Goal: Information Seeking & Learning: Learn about a topic

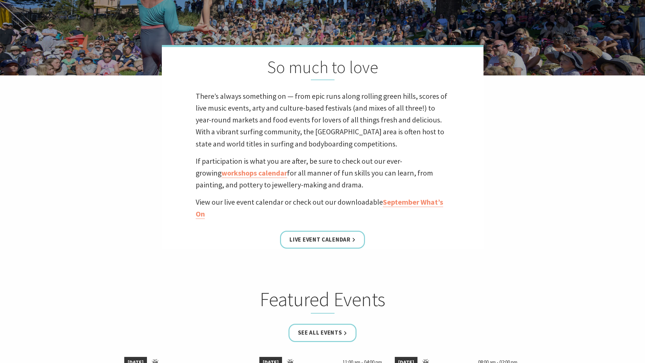
scroll to position [203, 0]
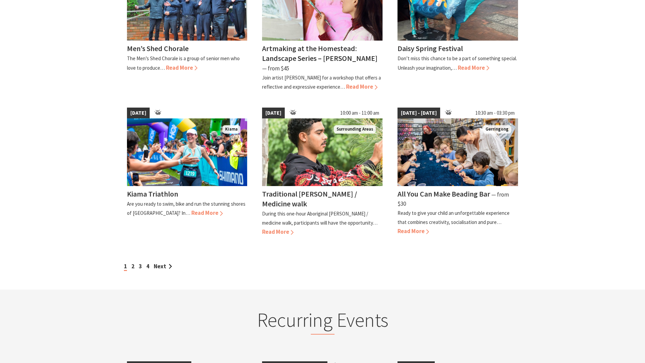
scroll to position [542, 0]
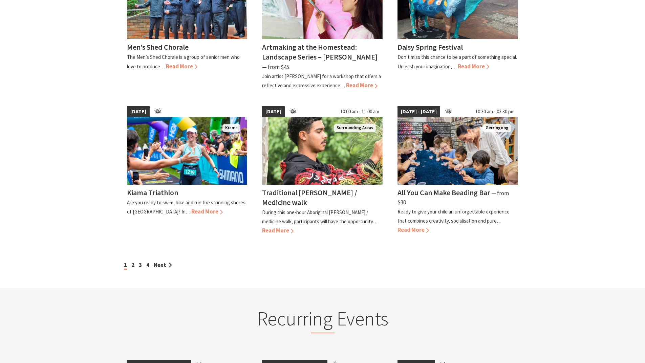
click at [167, 262] on link "Next" at bounding box center [163, 265] width 18 height 7
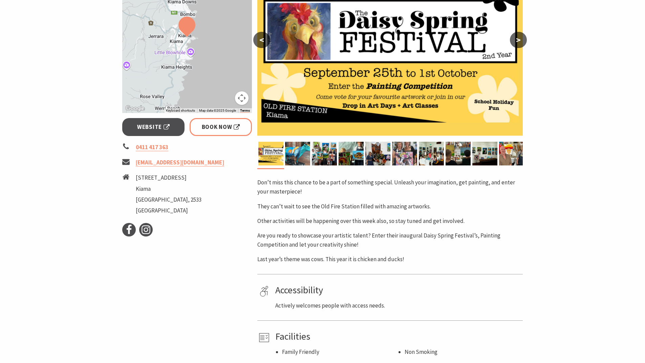
scroll to position [169, 0]
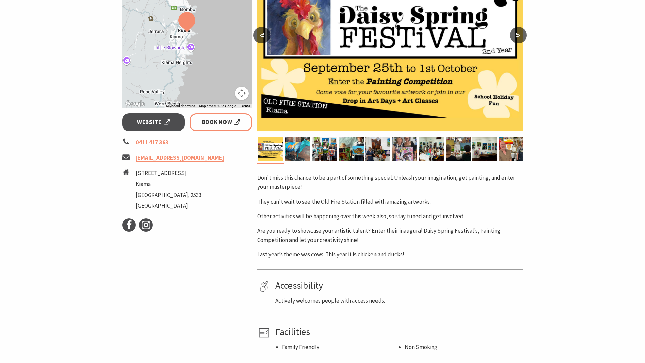
click at [299, 146] on img at bounding box center [297, 149] width 25 height 24
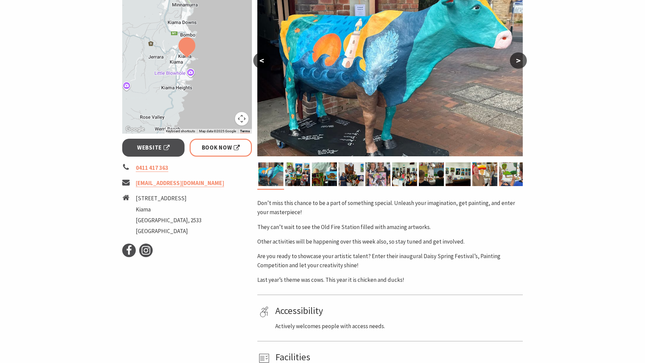
scroll to position [34, 0]
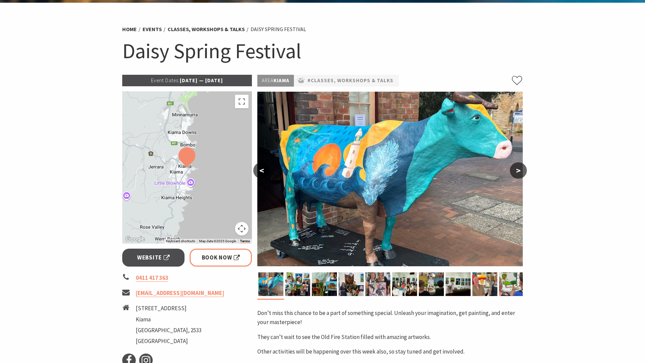
click at [304, 288] on img at bounding box center [297, 285] width 25 height 24
click at [321, 285] on img at bounding box center [324, 285] width 25 height 24
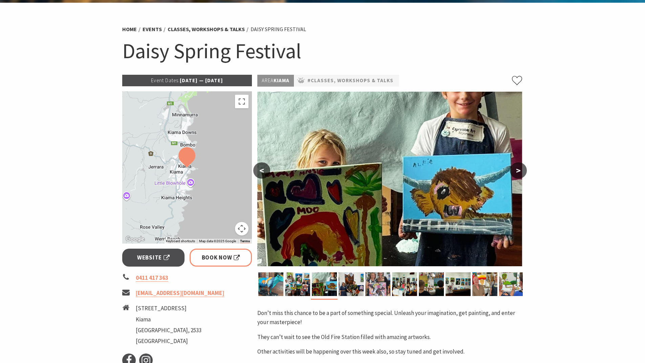
click at [354, 286] on img at bounding box center [351, 285] width 25 height 24
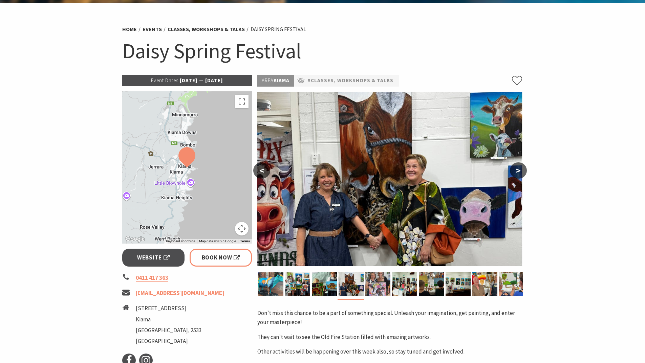
click at [375, 284] on img at bounding box center [378, 285] width 25 height 24
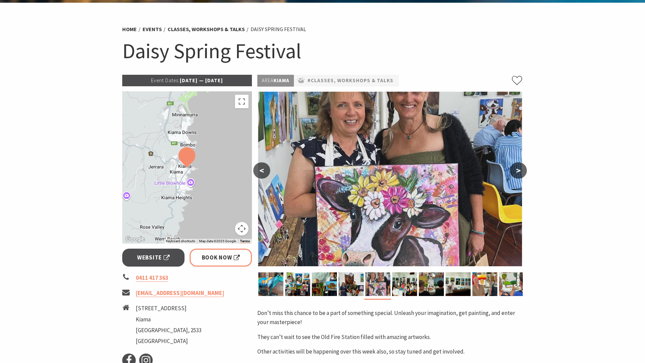
click at [427, 285] on img at bounding box center [431, 285] width 25 height 24
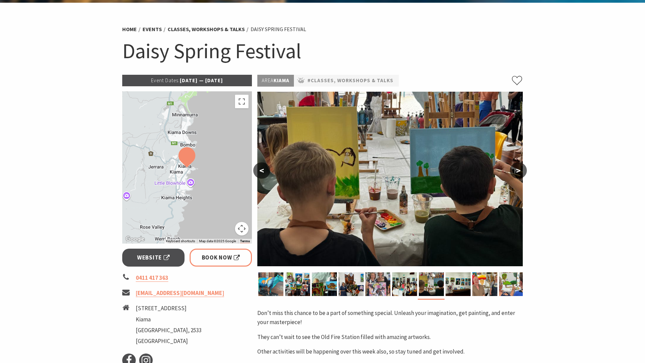
click at [459, 277] on img at bounding box center [458, 285] width 25 height 24
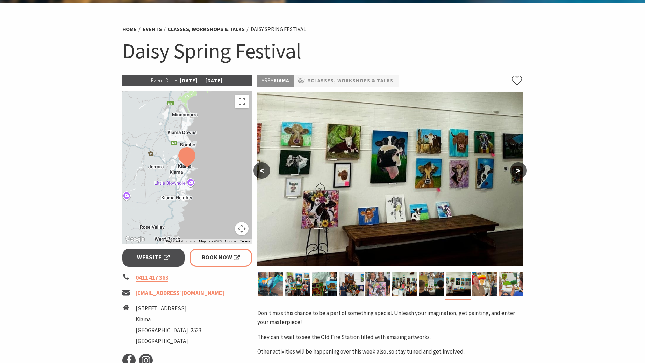
click at [510, 281] on img at bounding box center [511, 285] width 25 height 24
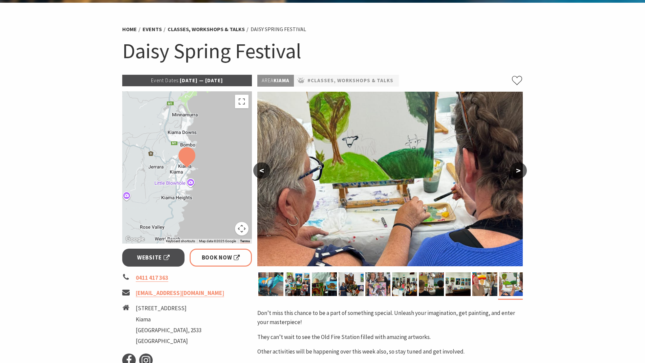
click at [487, 286] on img at bounding box center [485, 285] width 25 height 24
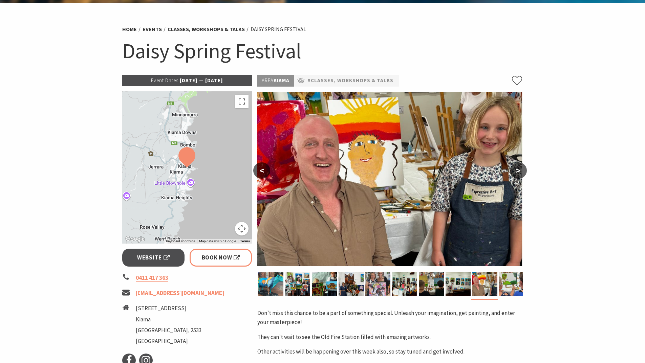
click at [274, 278] on img at bounding box center [270, 285] width 25 height 24
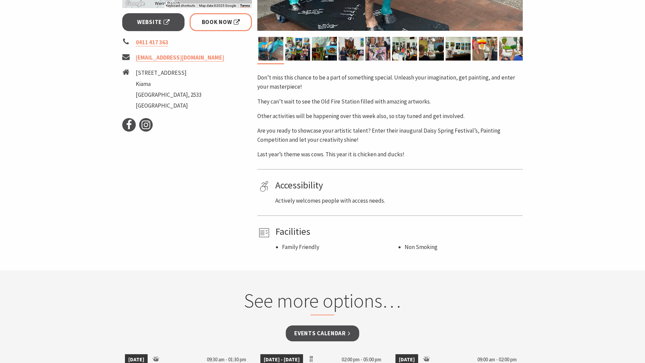
scroll to position [271, 0]
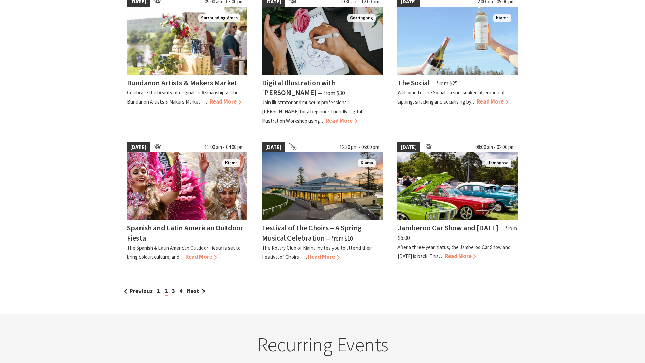
scroll to position [508, 0]
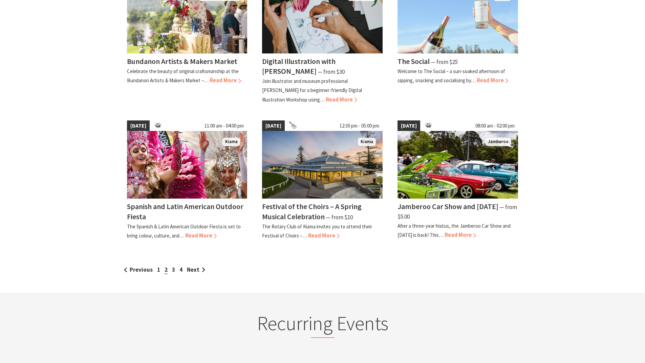
click at [192, 268] on link "Next" at bounding box center [196, 269] width 18 height 7
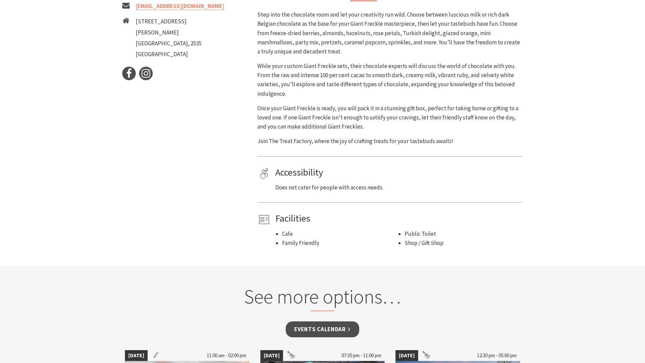
scroll to position [339, 0]
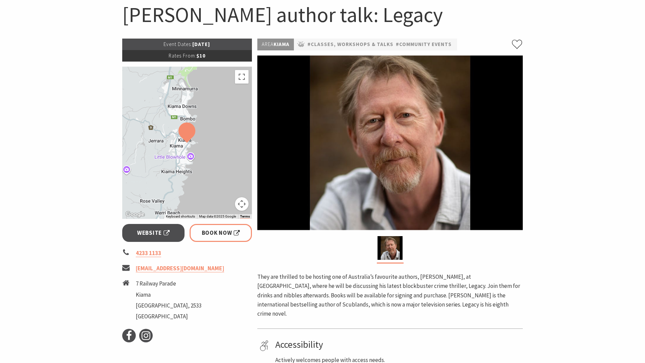
scroll to position [68, 0]
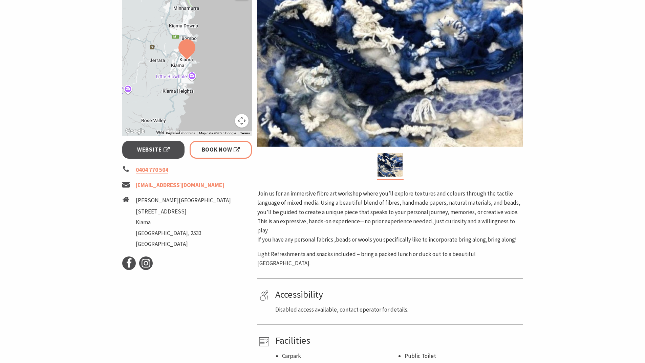
scroll to position [169, 0]
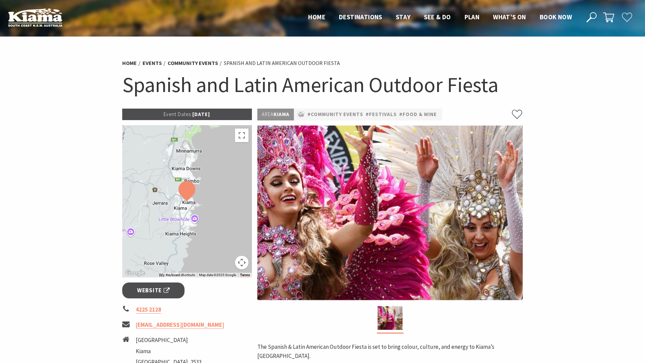
click at [25, 141] on section "Home Events Community Events Spanish and Latin American Outdoor Fiesta Spanish …" at bounding box center [322, 286] width 645 height 498
click at [156, 83] on h1 "Spanish and Latin American Outdoor Fiesta" at bounding box center [322, 84] width 401 height 27
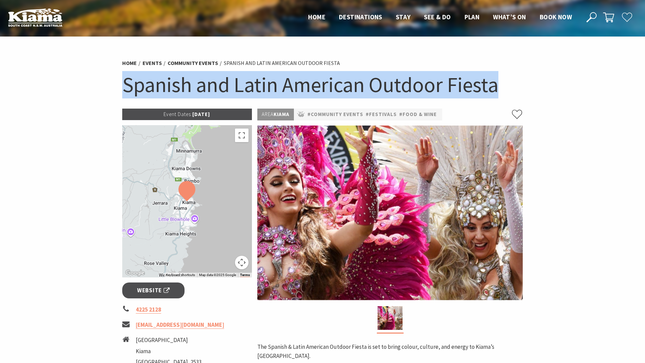
drag, startPoint x: 156, startPoint y: 83, endPoint x: 484, endPoint y: 87, distance: 327.9
click at [484, 87] on h1 "Spanish and Latin American Outdoor Fiesta" at bounding box center [322, 84] width 401 height 27
copy h1 "Spanish and Latin American Outdoor Fiesta"
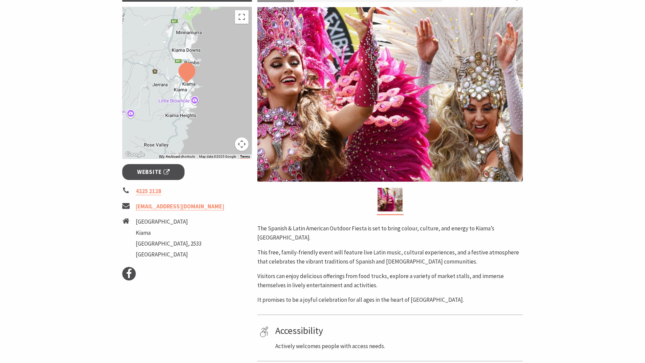
scroll to position [135, 0]
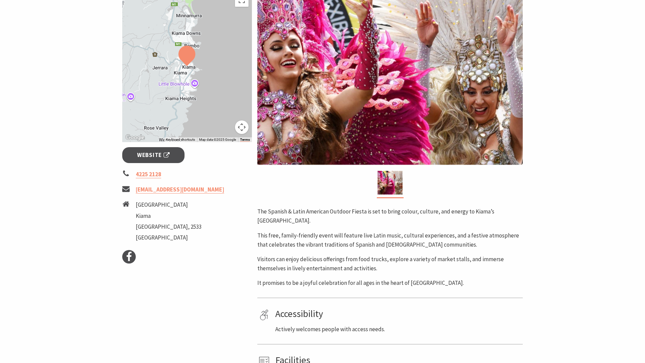
click at [573, 47] on section "Home Events Community Events Spanish and Latin American Outdoor Fiesta Spanish …" at bounding box center [322, 150] width 645 height 498
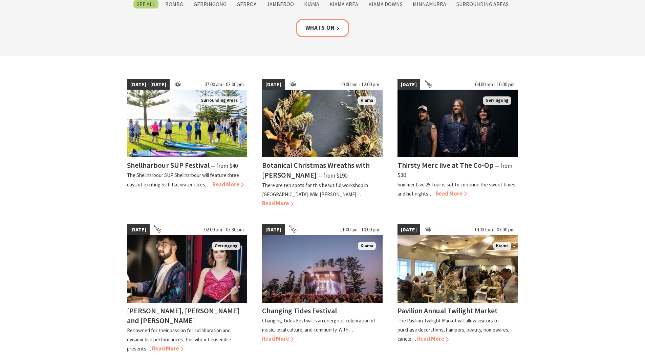
scroll to position [34, 0]
